Goal: Find specific page/section: Find specific page/section

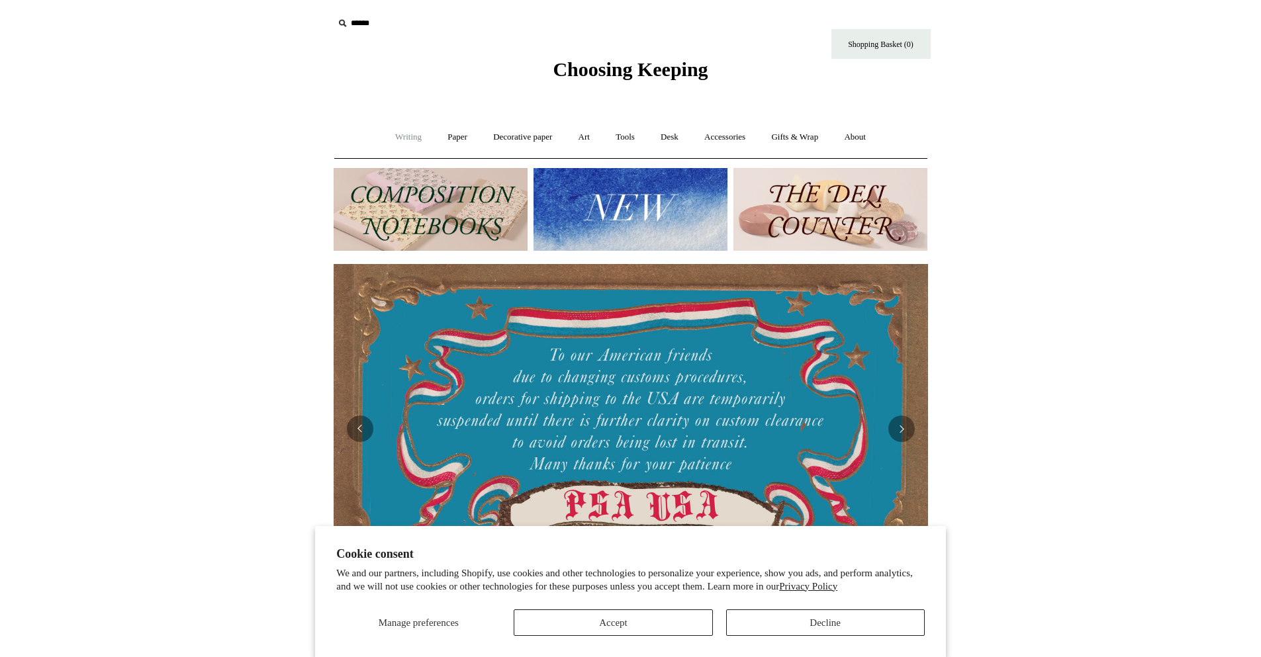
click at [399, 138] on link "Writing +" at bounding box center [408, 137] width 50 height 35
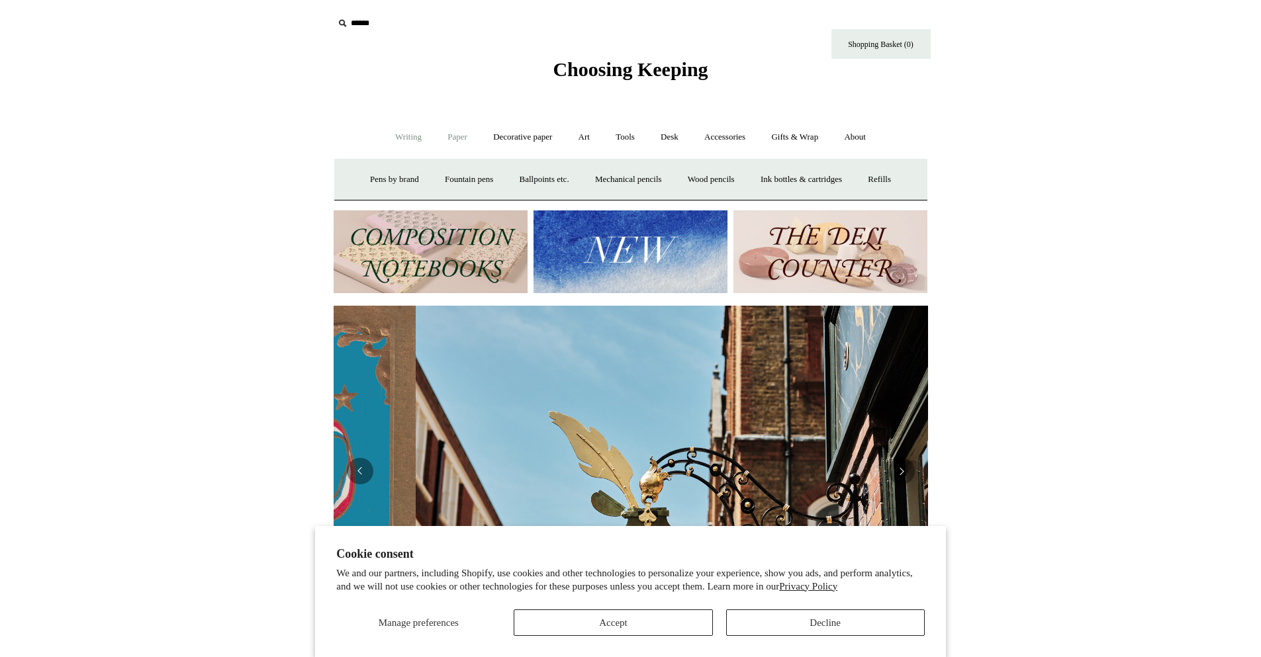
click at [451, 137] on link "Paper +" at bounding box center [458, 137] width 44 height 35
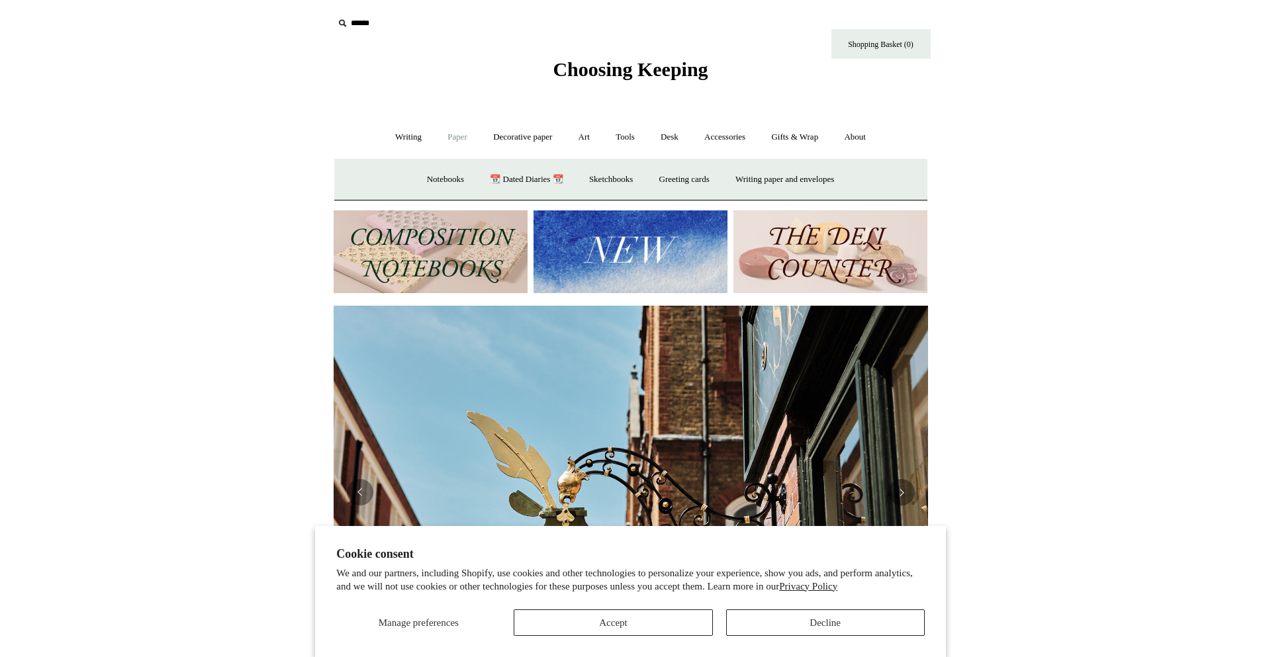
click at [457, 266] on img at bounding box center [431, 252] width 194 height 83
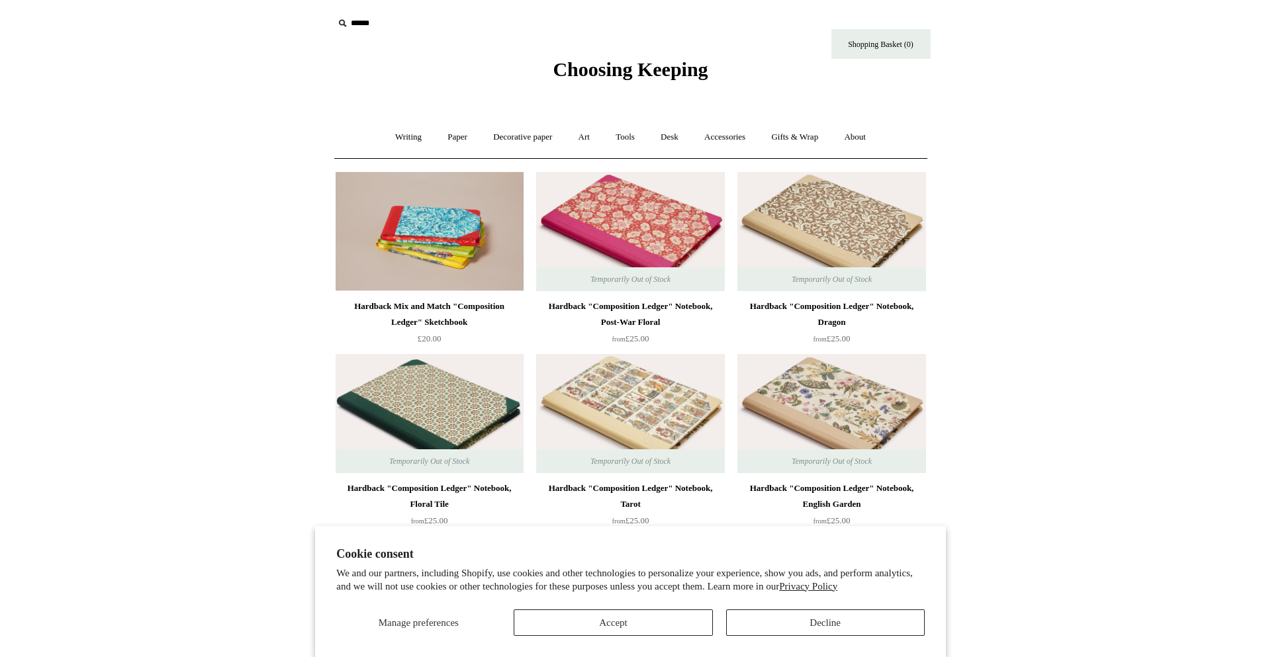
click at [663, 412] on img at bounding box center [630, 413] width 188 height 119
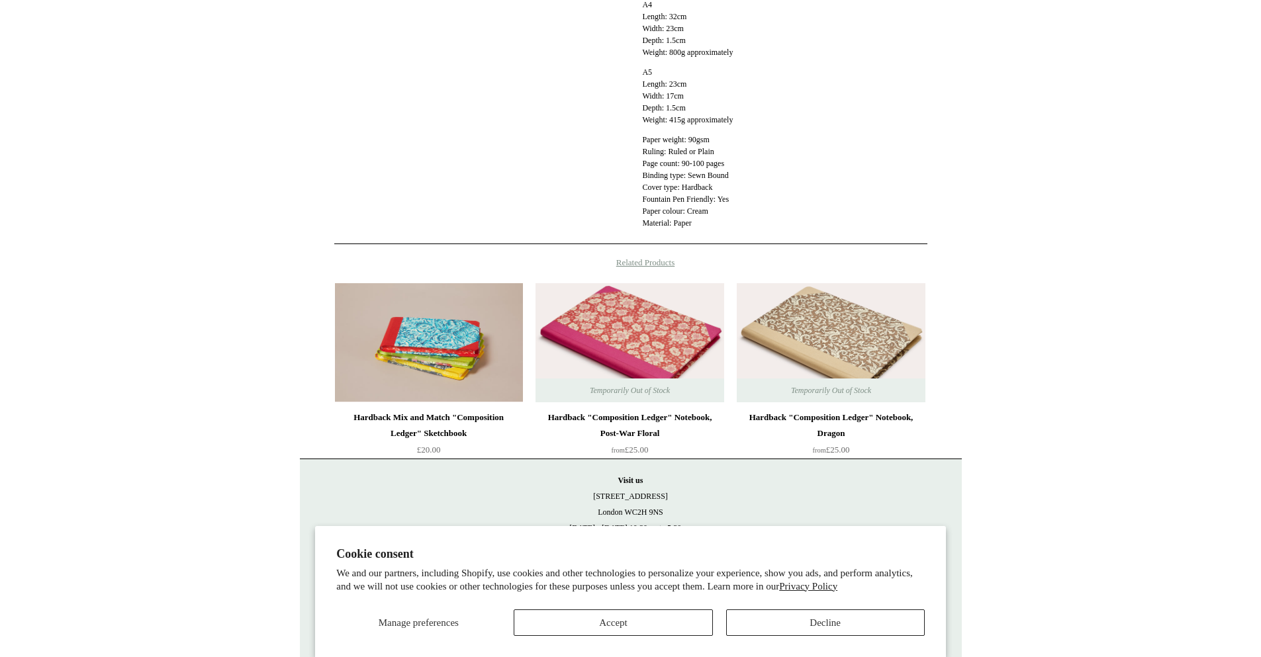
scroll to position [471, 0]
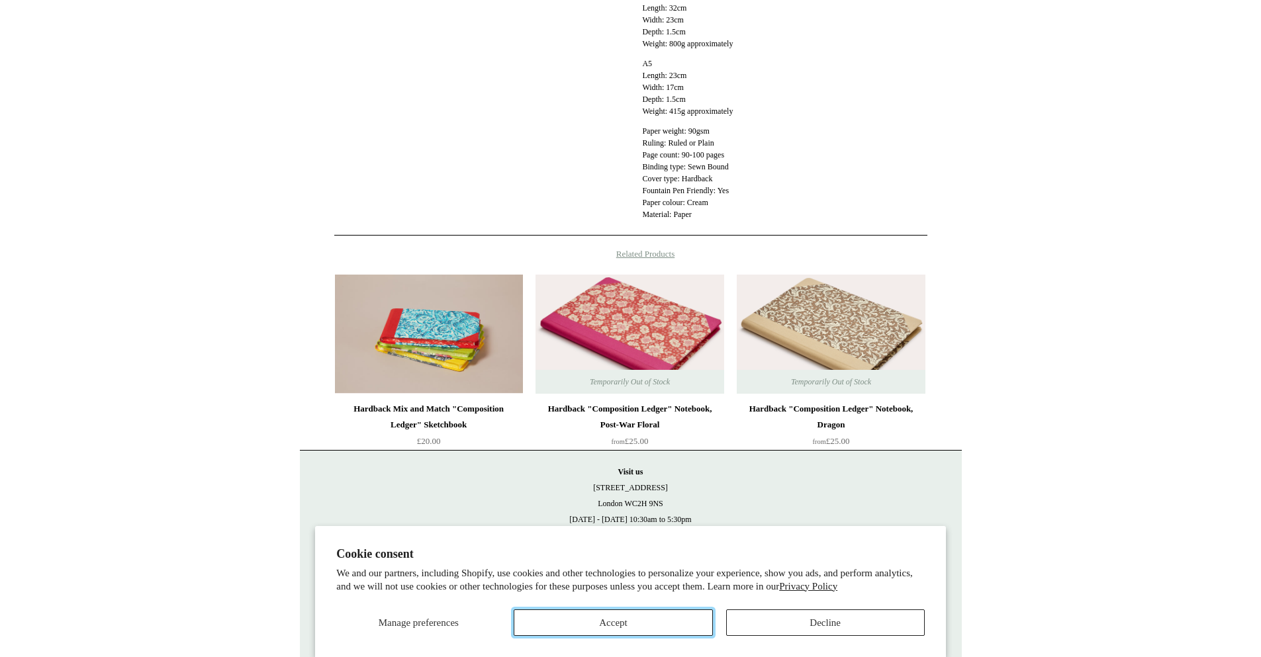
click at [609, 627] on button "Accept" at bounding box center [613, 623] width 199 height 26
